Goal: Information Seeking & Learning: Learn about a topic

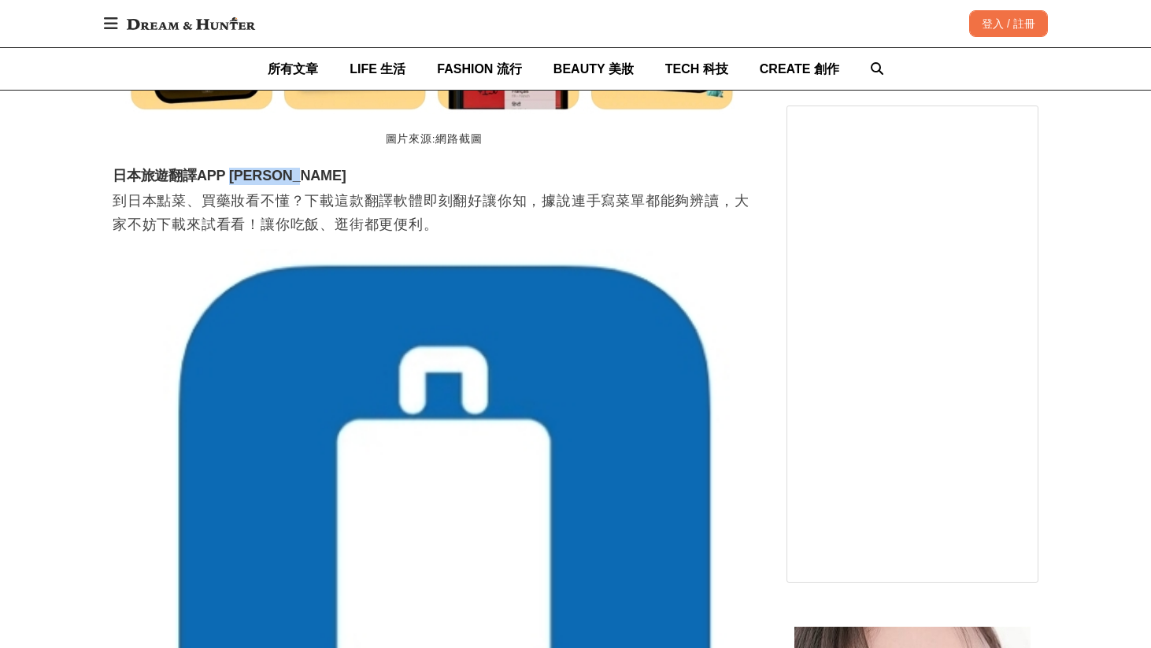
scroll to position [0, 1927]
drag, startPoint x: 227, startPoint y: 150, endPoint x: 283, endPoint y: 153, distance: 55.9
click at [283, 168] on h3 "日本旅遊翻譯APP [PERSON_NAME]" at bounding box center [434, 176] width 642 height 17
copy h3 "[PERSON_NAME]"
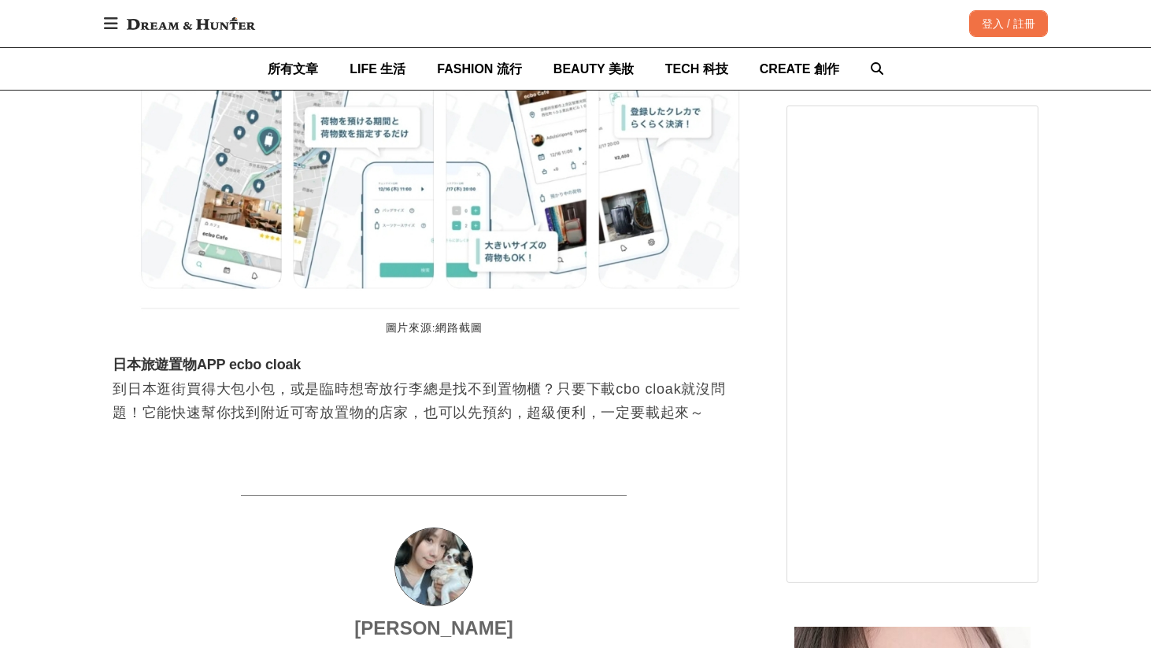
scroll to position [0, 642]
drag, startPoint x: 231, startPoint y: 339, endPoint x: 297, endPoint y: 340, distance: 65.3
click at [297, 357] on h3 "日本旅遊置物APP ecbo cloak" at bounding box center [434, 365] width 642 height 17
drag, startPoint x: 295, startPoint y: 343, endPoint x: 227, endPoint y: 341, distance: 67.7
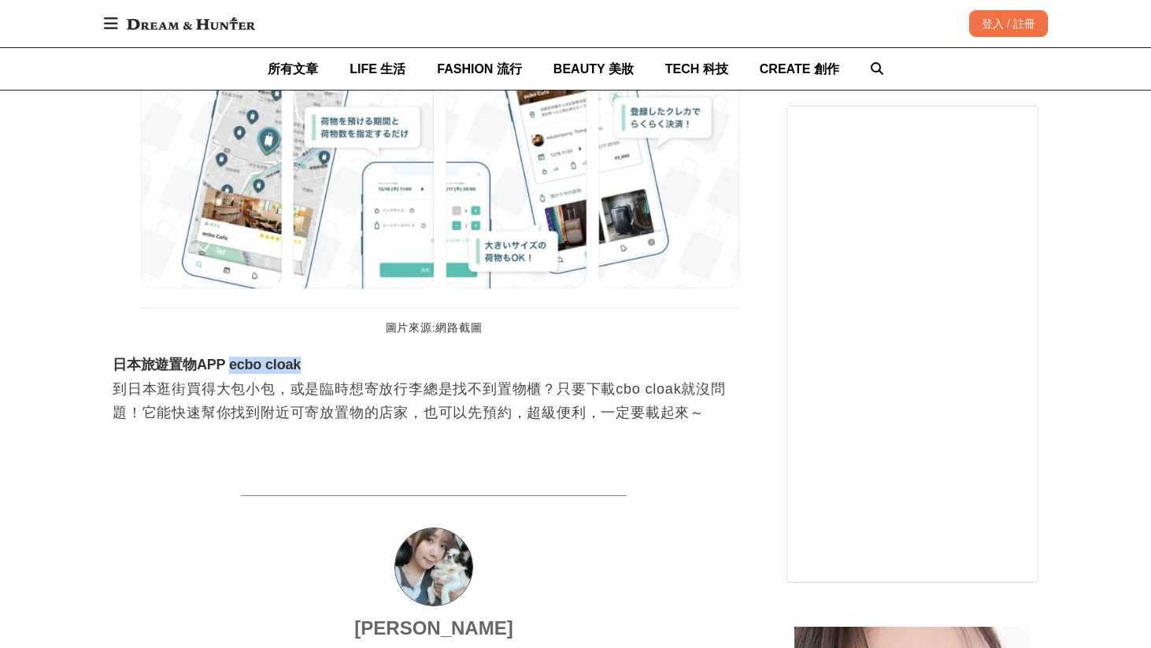
click at [227, 357] on h3 "日本旅遊置物APP ecbo cloak" at bounding box center [434, 365] width 642 height 17
copy h3 "ecbo cloak"
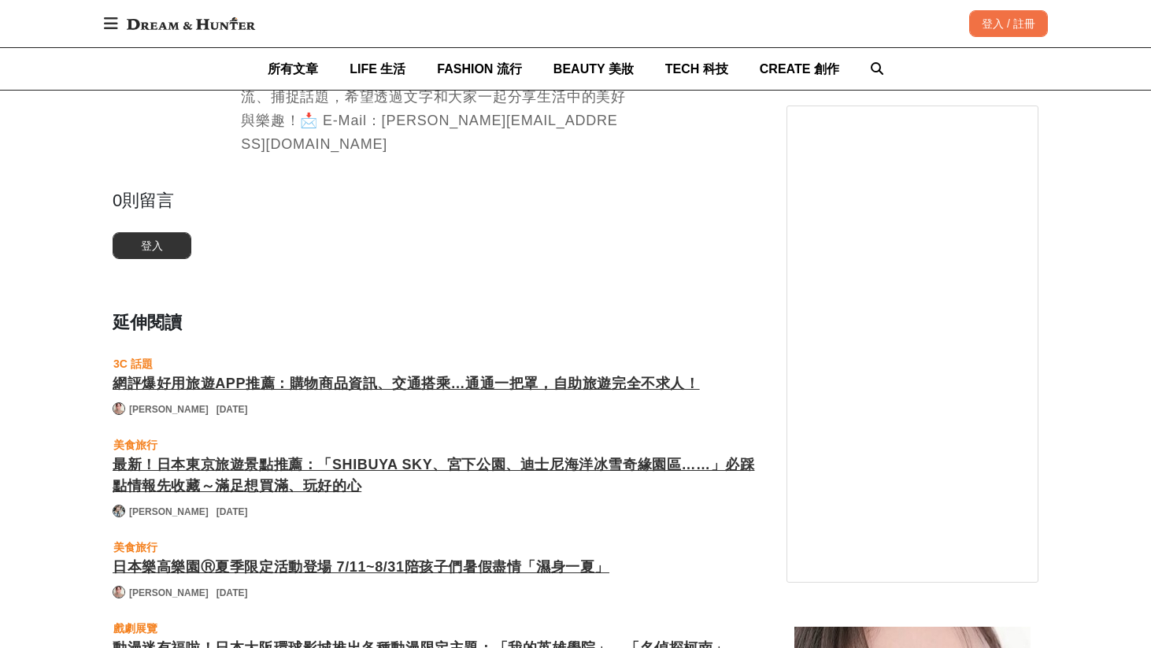
scroll to position [0, 1927]
